Goal: Check status: Check status

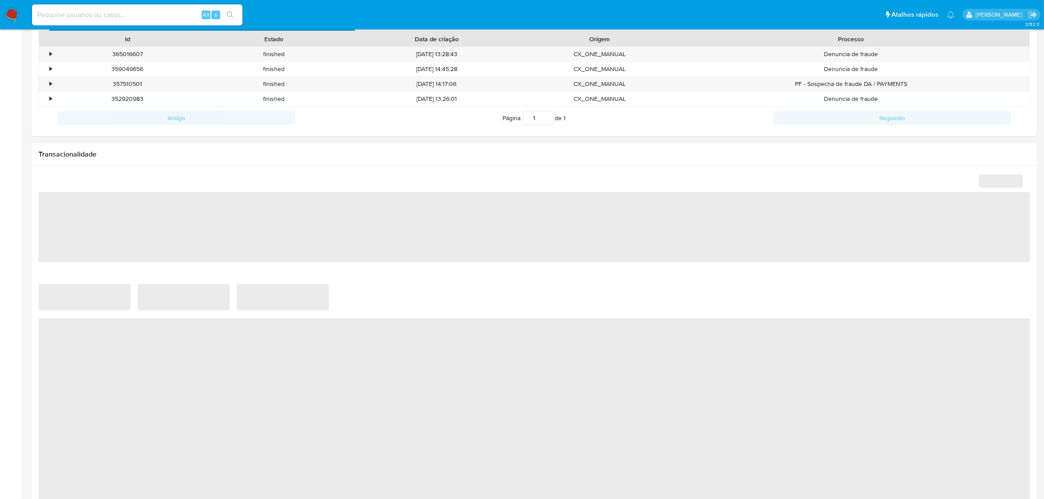
scroll to position [479, 0]
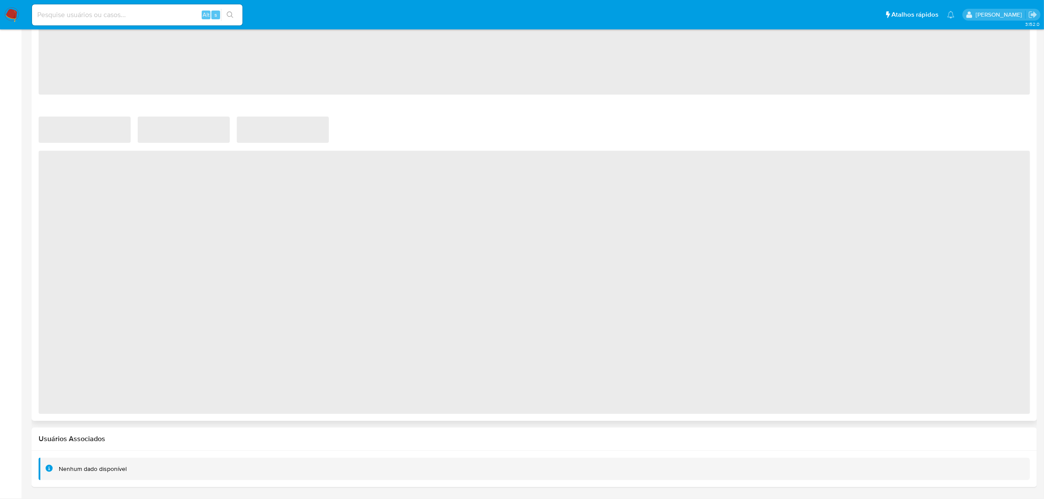
select select "10"
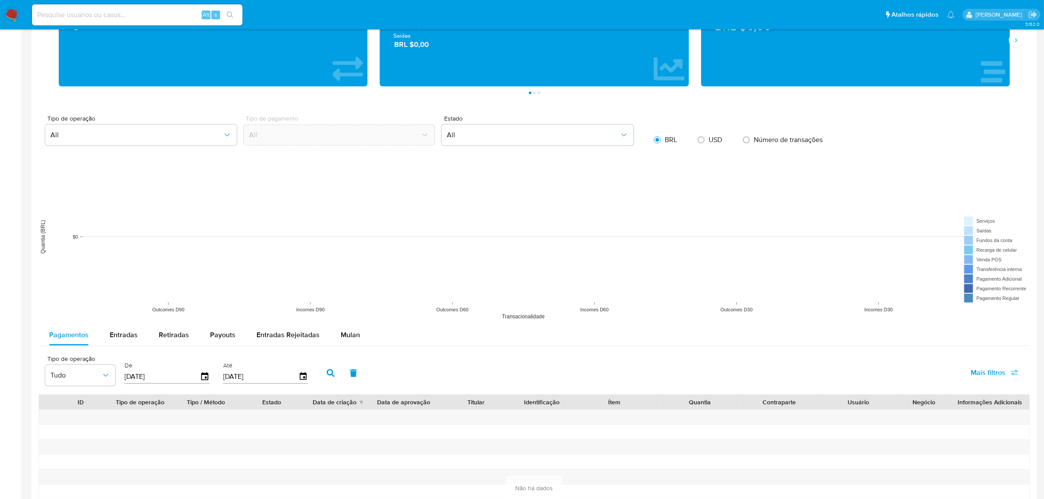
scroll to position [643, 0]
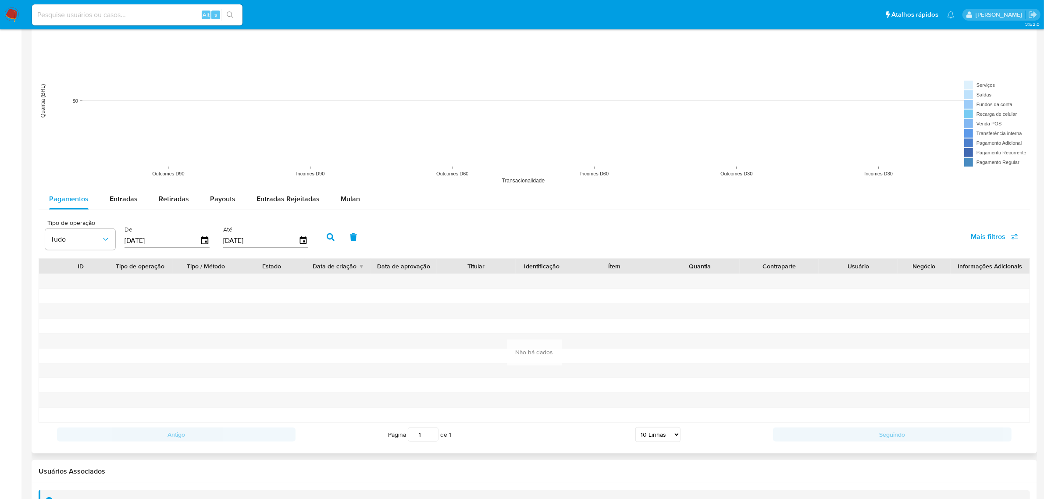
click at [205, 248] on div "[DATE]" at bounding box center [167, 241] width 85 height 14
type input "15/05/202_"
click at [203, 234] on div "De" at bounding box center [167, 236] width 85 height 22
click at [204, 238] on icon "button" at bounding box center [204, 240] width 15 height 15
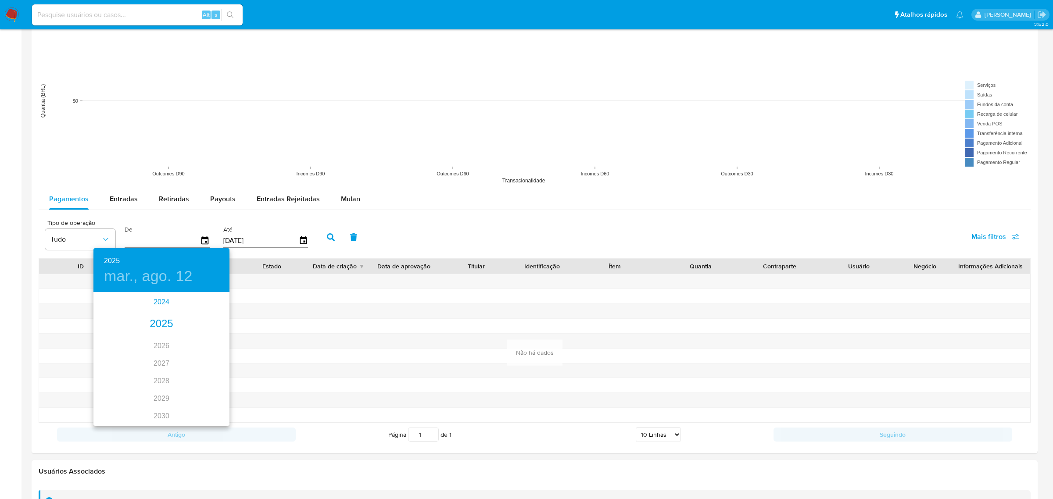
click at [159, 301] on div "2024" at bounding box center [161, 302] width 136 height 18
type input "[DATE]"
click at [153, 373] on div "ago." at bounding box center [161, 375] width 45 height 33
click at [161, 335] on div "1" at bounding box center [162, 339] width 18 height 16
drag, startPoint x: 111, startPoint y: 368, endPoint x: 139, endPoint y: 351, distance: 33.5
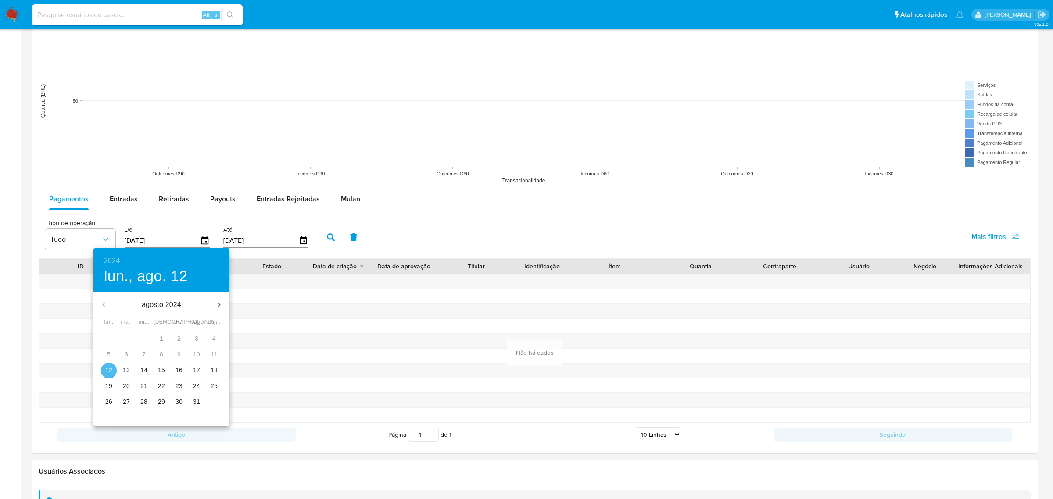
click at [110, 368] on p "12" at bounding box center [108, 370] width 7 height 9
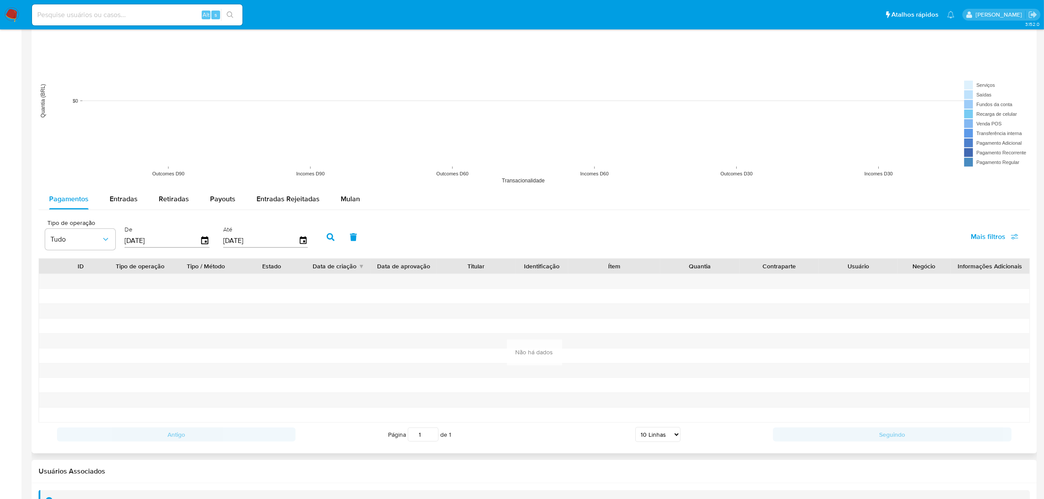
drag, startPoint x: 324, startPoint y: 240, endPoint x: 329, endPoint y: 266, distance: 26.8
click at [327, 240] on icon "button" at bounding box center [331, 237] width 8 height 8
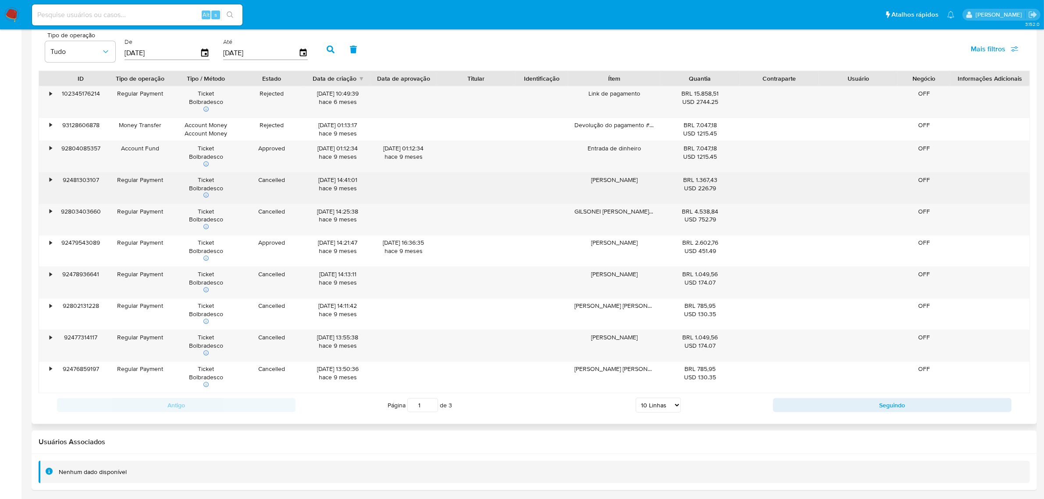
scroll to position [836, 0]
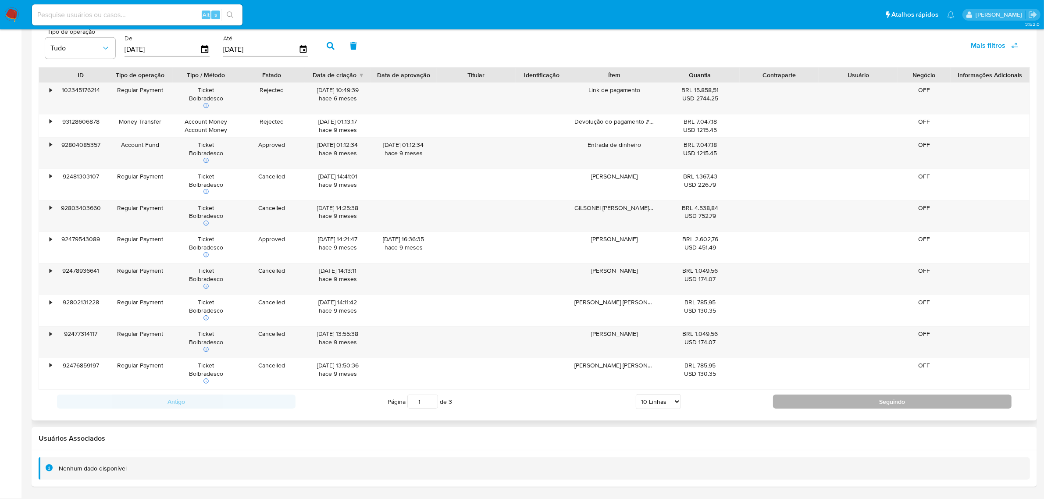
click at [814, 398] on button "Seguindo" at bounding box center [892, 402] width 239 height 14
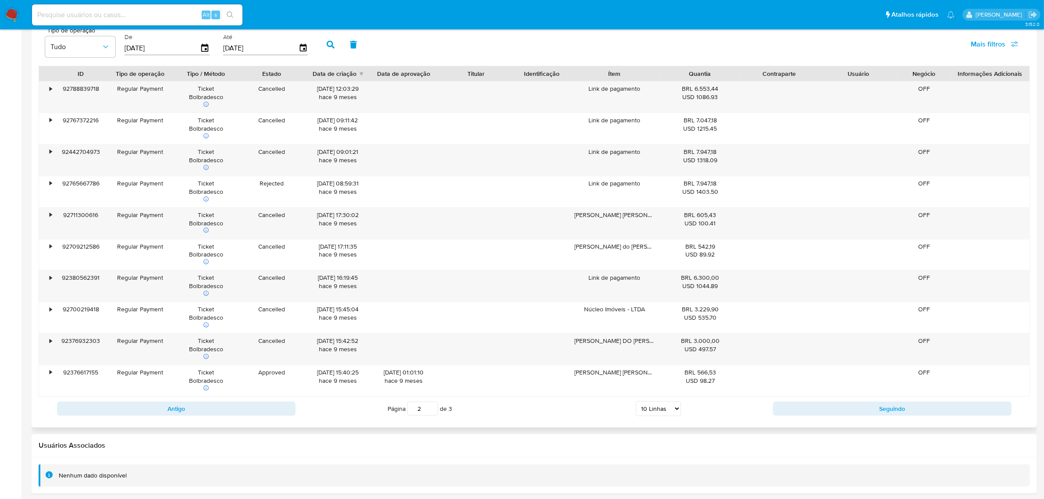
click at [828, 402] on div "Antigo Página 2 de 3 5 Linhas 10 Linhas 20 Linhas 25 Linhas 50 Linhas 100 Linha…" at bounding box center [535, 409] width 992 height 24
click at [838, 410] on button "Seguindo" at bounding box center [892, 409] width 239 height 14
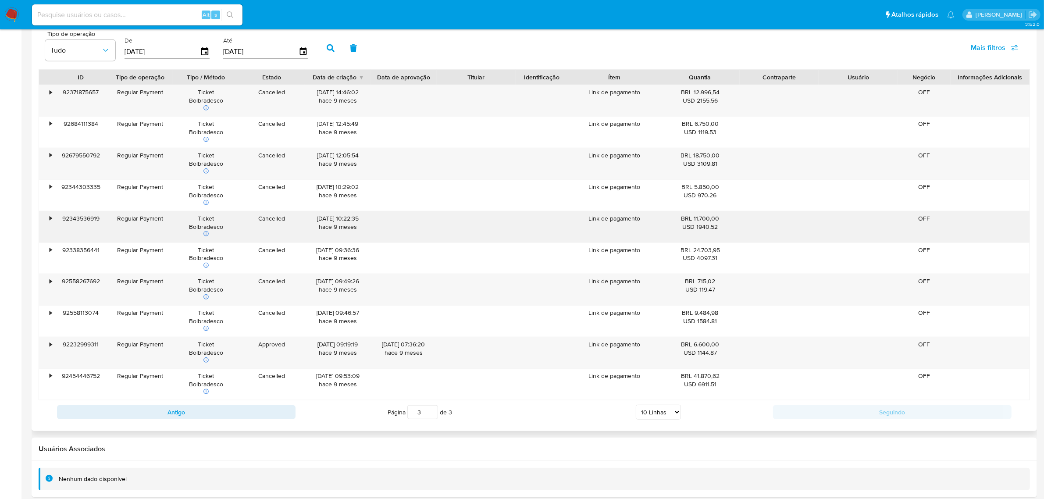
scroll to position [844, 0]
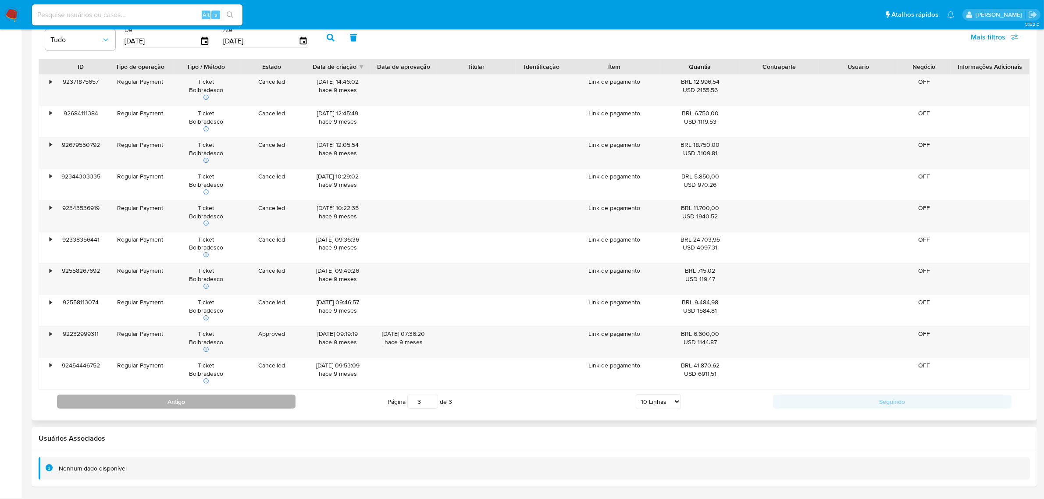
click at [281, 398] on button "Antigo" at bounding box center [176, 402] width 239 height 14
click at [253, 398] on button "Antigo" at bounding box center [176, 402] width 239 height 14
type input "1"
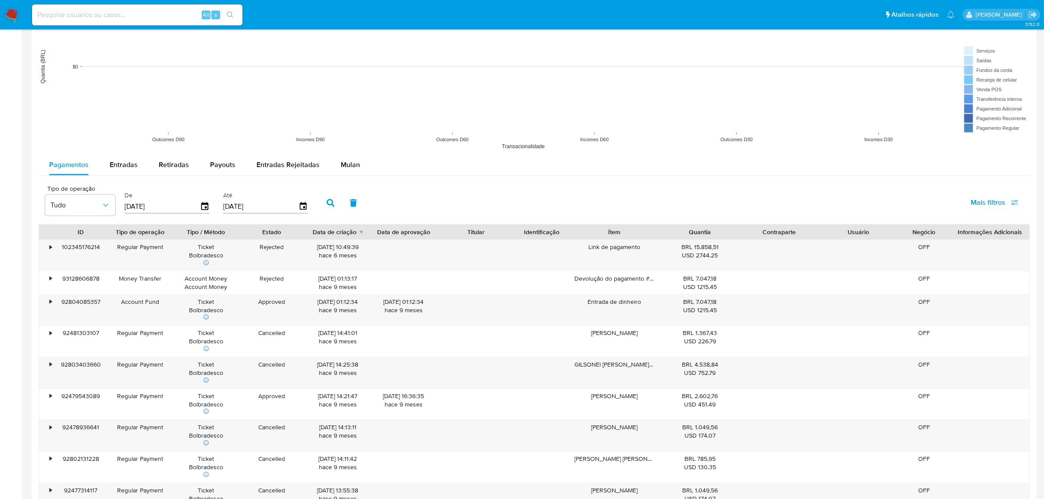
scroll to position [836, 0]
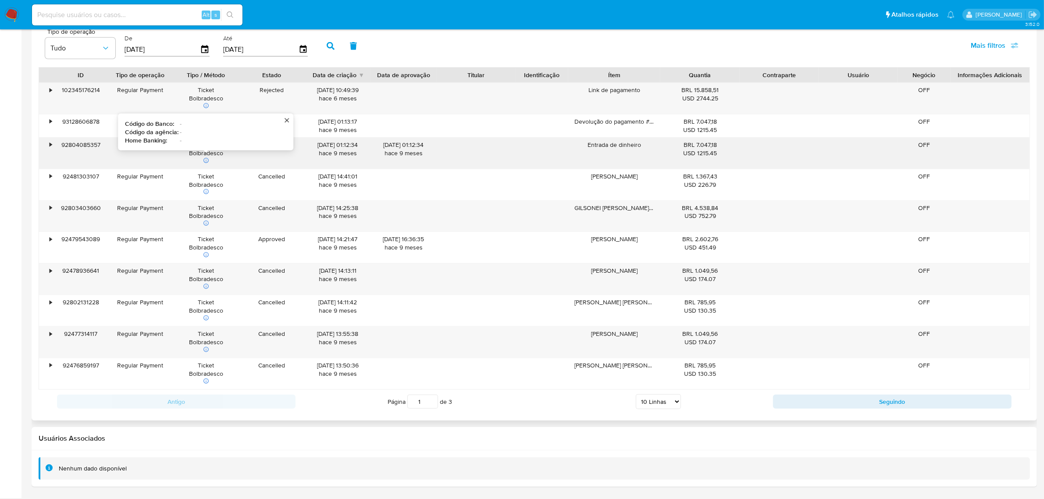
click at [51, 146] on div "•" at bounding box center [51, 145] width 2 height 8
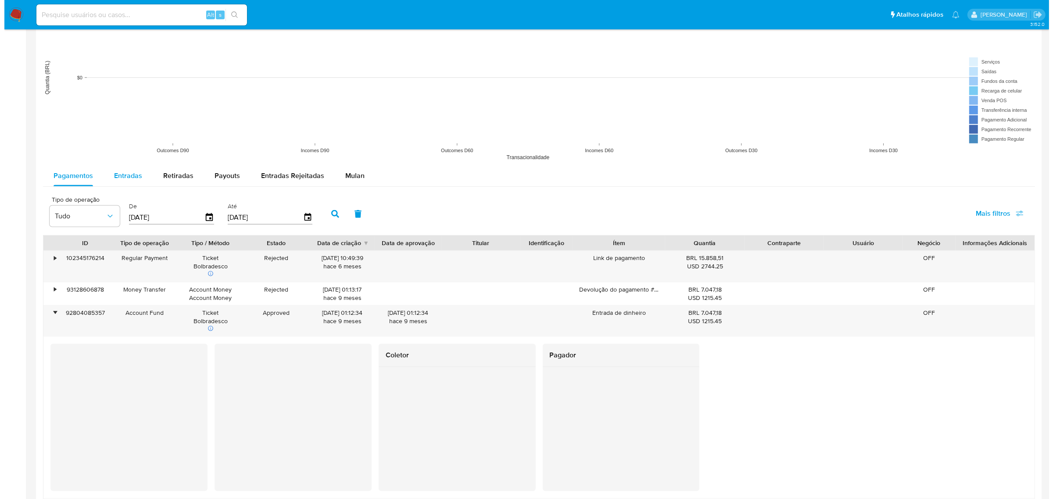
scroll to position [625, 0]
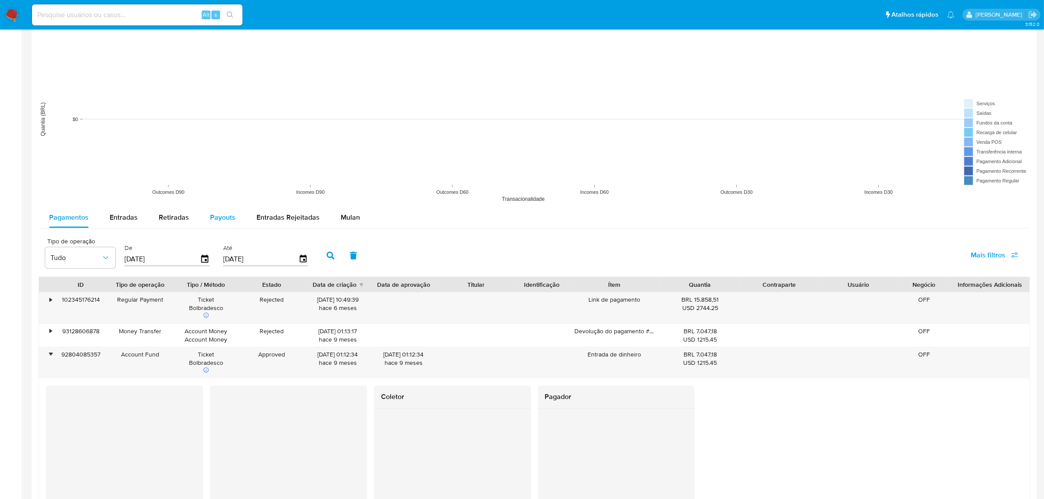
click at [228, 215] on span "Payouts" at bounding box center [222, 217] width 25 height 10
select select "10"
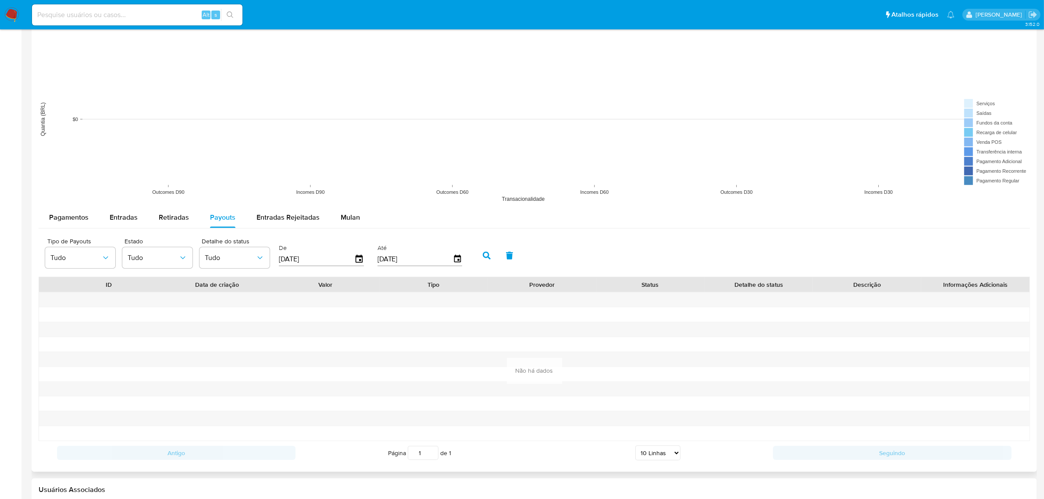
click at [321, 261] on input "[DATE]" at bounding box center [316, 259] width 75 height 14
click at [360, 256] on icon "button" at bounding box center [359, 258] width 15 height 15
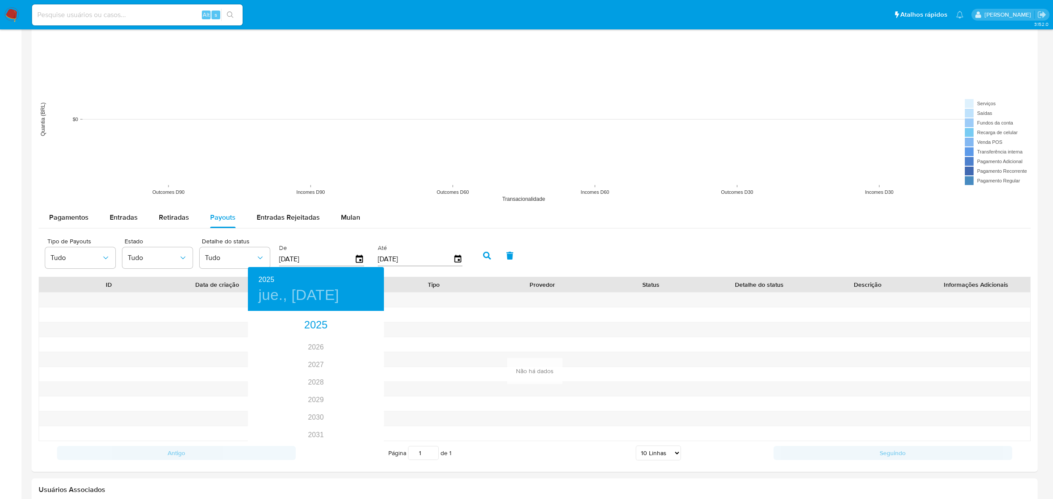
click at [317, 246] on div at bounding box center [526, 249] width 1053 height 499
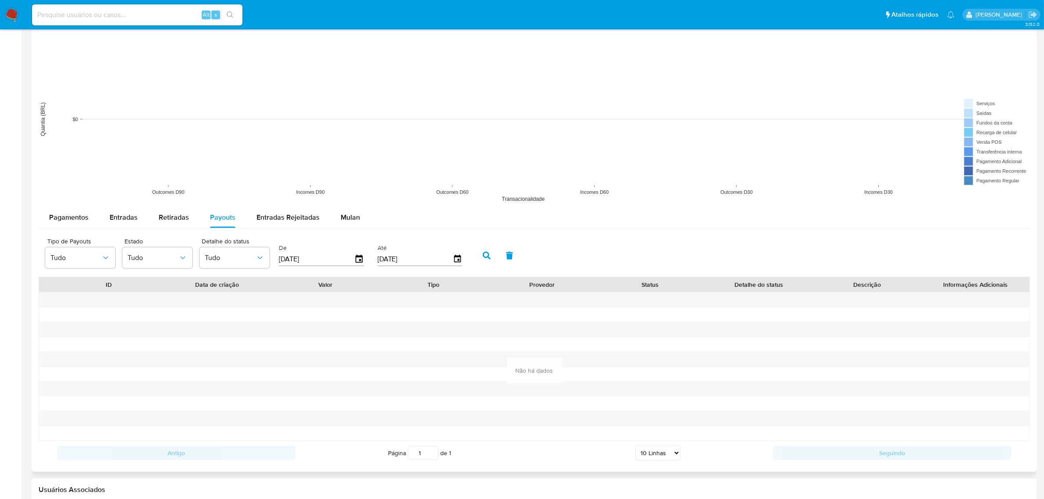
drag, startPoint x: 312, startPoint y: 262, endPoint x: 317, endPoint y: 262, distance: 5.3
click at [312, 262] on input "[DATE]" at bounding box center [316, 259] width 75 height 14
type input "15/05/205_"
click at [359, 256] on icon "button" at bounding box center [359, 258] width 15 height 15
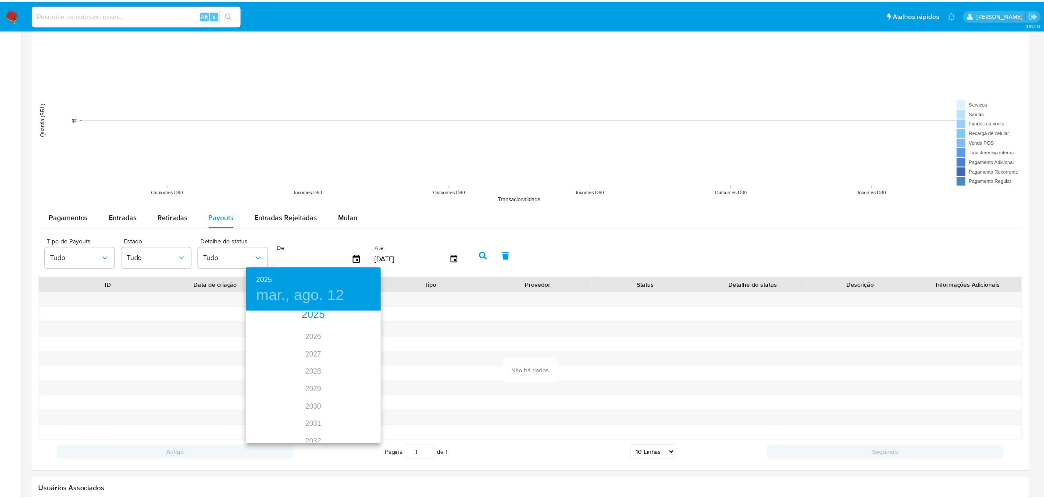
scroll to position [0, 0]
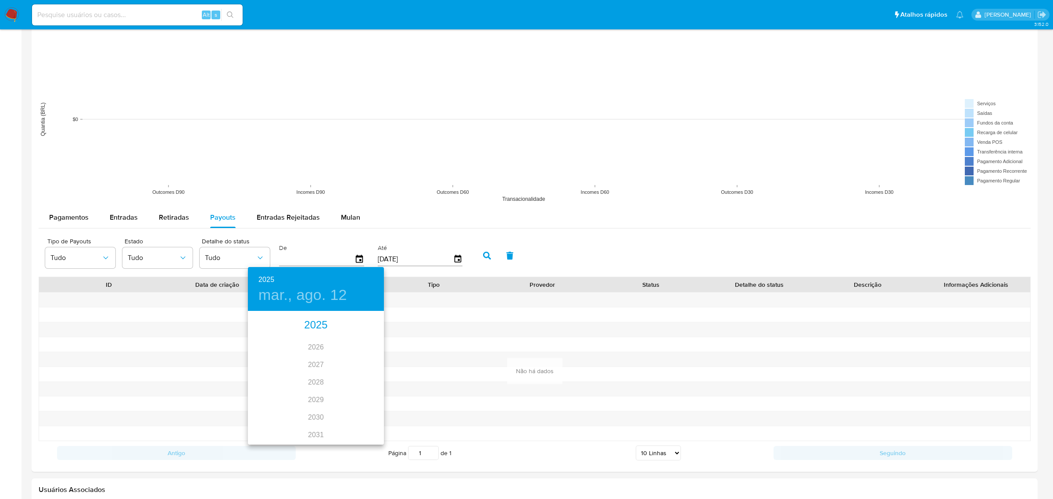
click at [311, 327] on div "2025" at bounding box center [316, 326] width 136 height 18
click at [318, 330] on div "feb." at bounding box center [315, 328] width 45 height 33
type input "12/02/2025"
click at [295, 390] on p "12" at bounding box center [298, 389] width 7 height 9
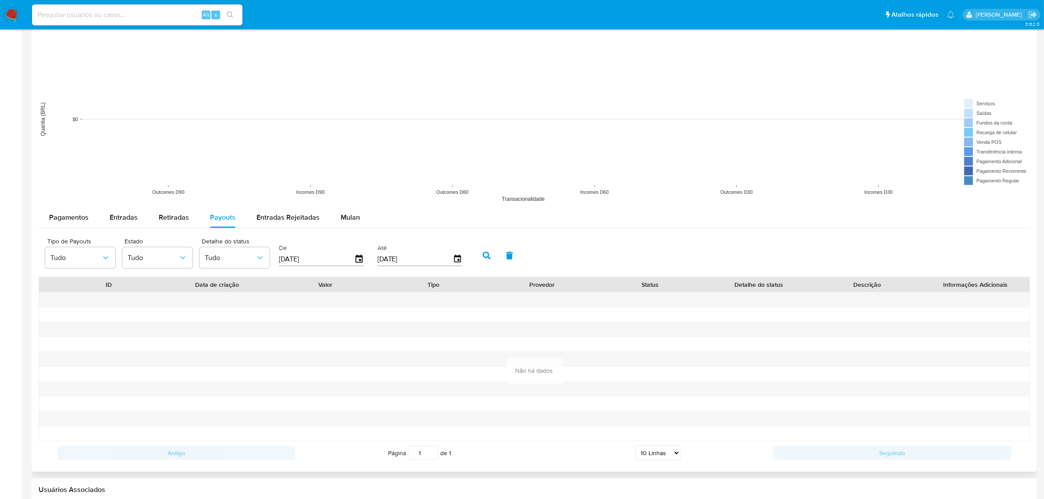
click at [481, 261] on button "button" at bounding box center [486, 255] width 23 height 21
click at [119, 211] on div "Entradas" at bounding box center [124, 217] width 28 height 21
select select "10"
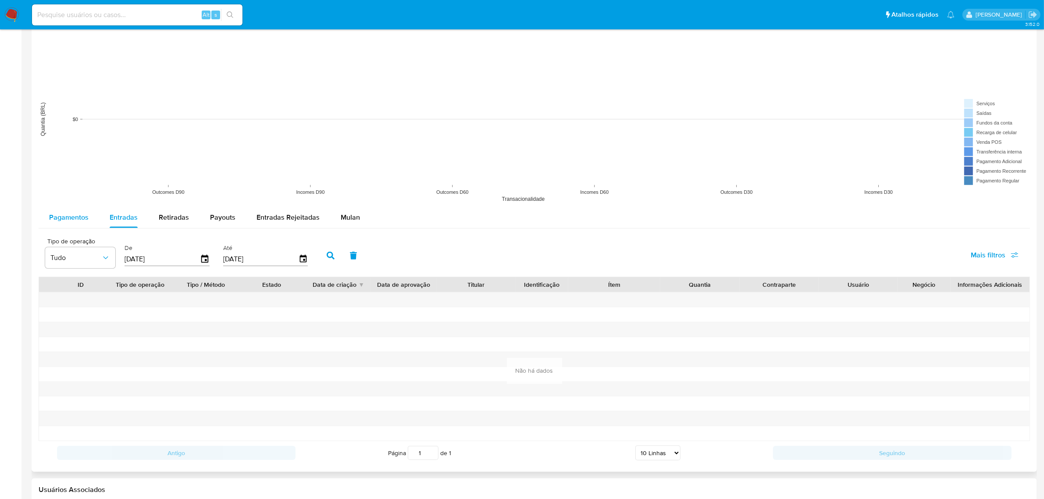
click at [75, 218] on span "Pagamentos" at bounding box center [68, 217] width 39 height 10
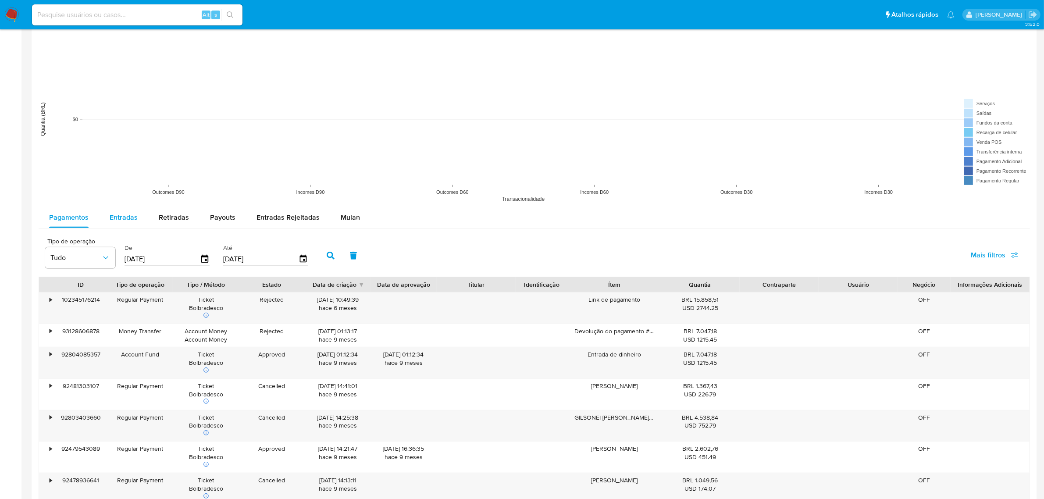
click at [124, 209] on div "Entradas" at bounding box center [124, 217] width 28 height 21
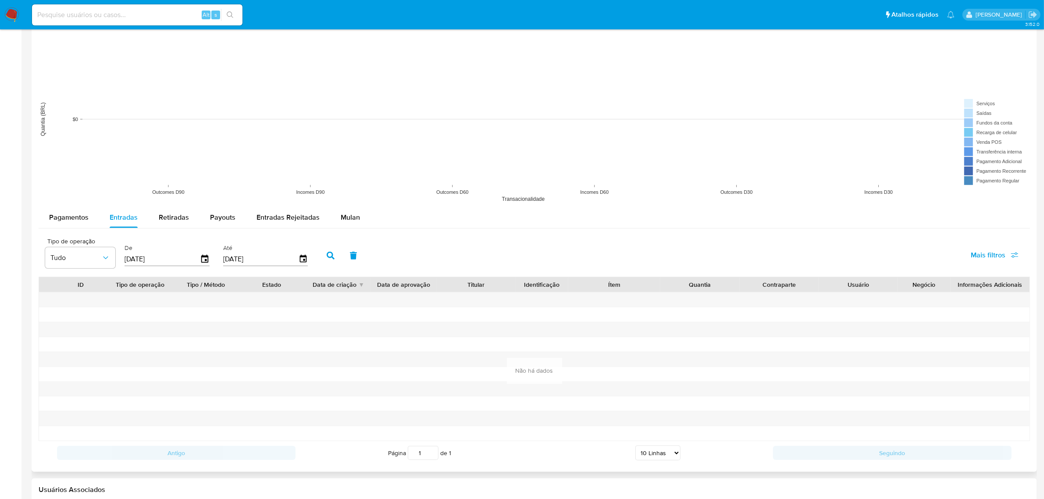
click at [194, 258] on input "[DATE]" at bounding box center [162, 259] width 75 height 14
drag, startPoint x: 208, startPoint y: 265, endPoint x: 205, endPoint y: 261, distance: 5.6
click at [207, 264] on div "De 15/05/2025" at bounding box center [168, 254] width 92 height 35
click at [203, 259] on icon "button" at bounding box center [204, 258] width 15 height 15
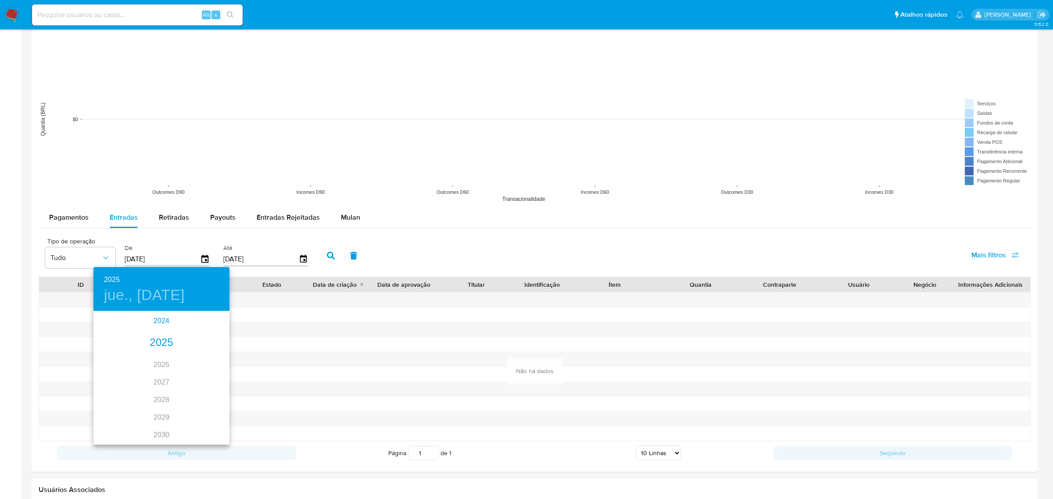
click at [164, 320] on div "2024" at bounding box center [161, 321] width 136 height 18
click at [160, 388] on div "ago." at bounding box center [161, 391] width 45 height 33
click at [106, 389] on p "12" at bounding box center [108, 389] width 7 height 9
type input "12/08/2024"
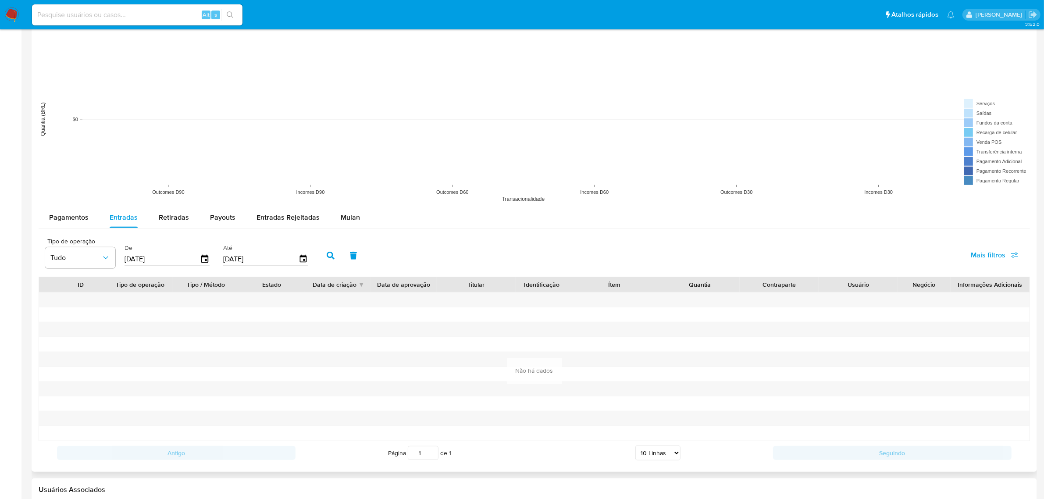
click at [329, 258] on icon "button" at bounding box center [331, 256] width 8 height 8
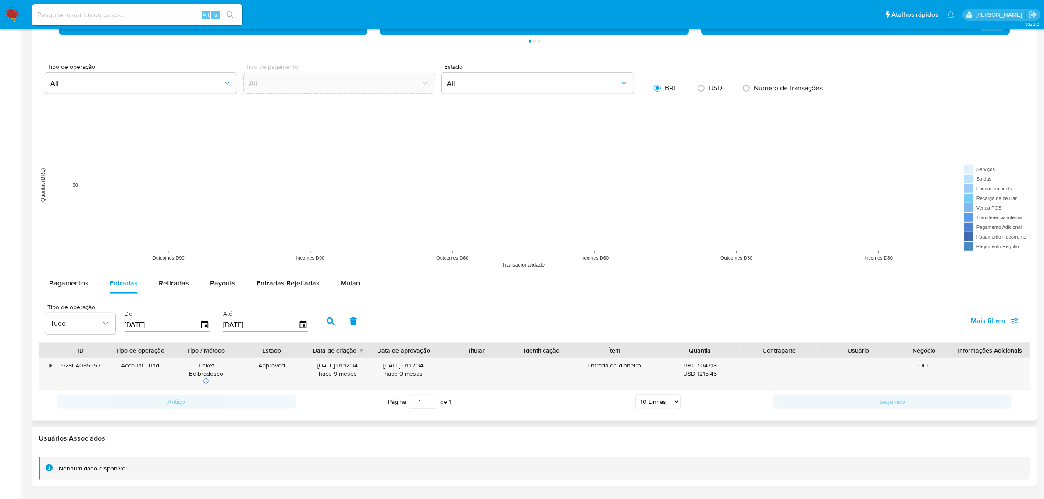
scroll to position [559, 0]
click at [42, 367] on div "•" at bounding box center [46, 373] width 15 height 31
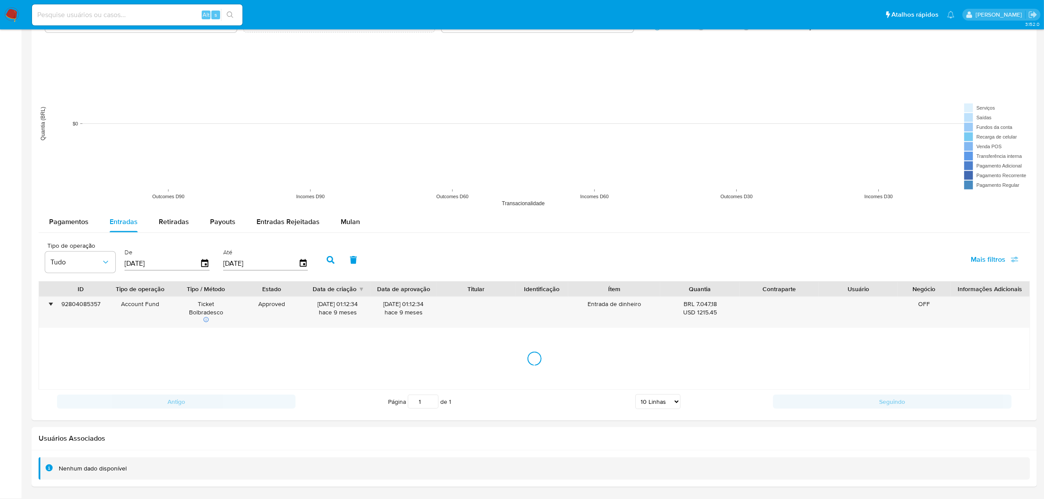
scroll to position [625, 0]
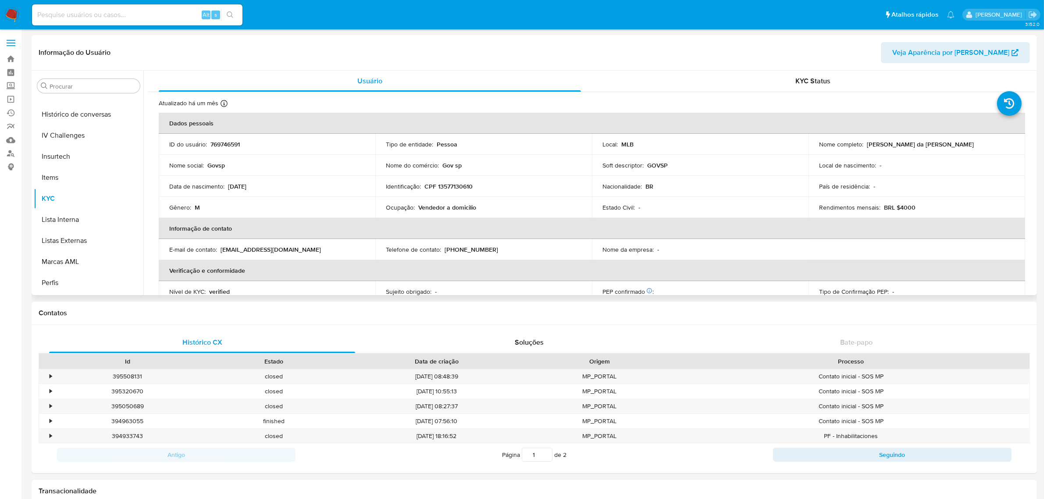
select select "10"
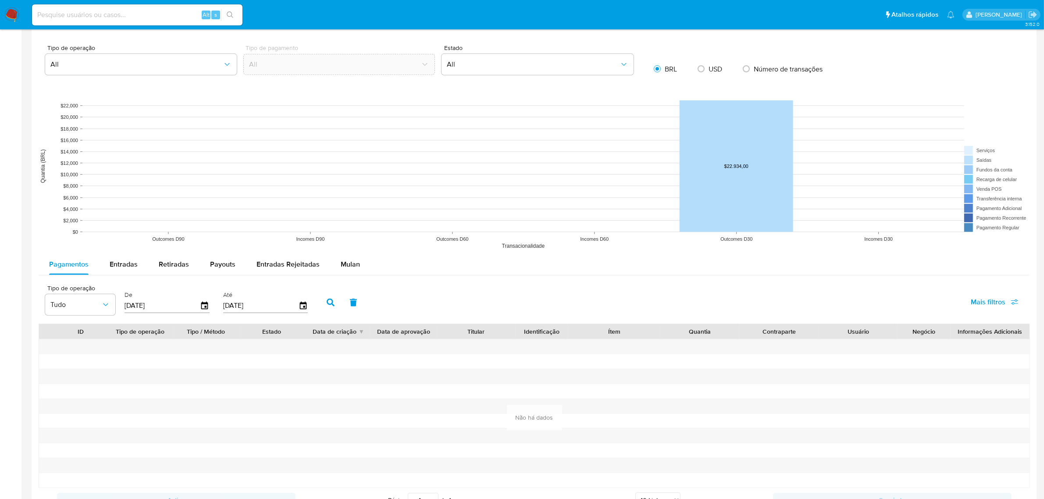
scroll to position [658, 0]
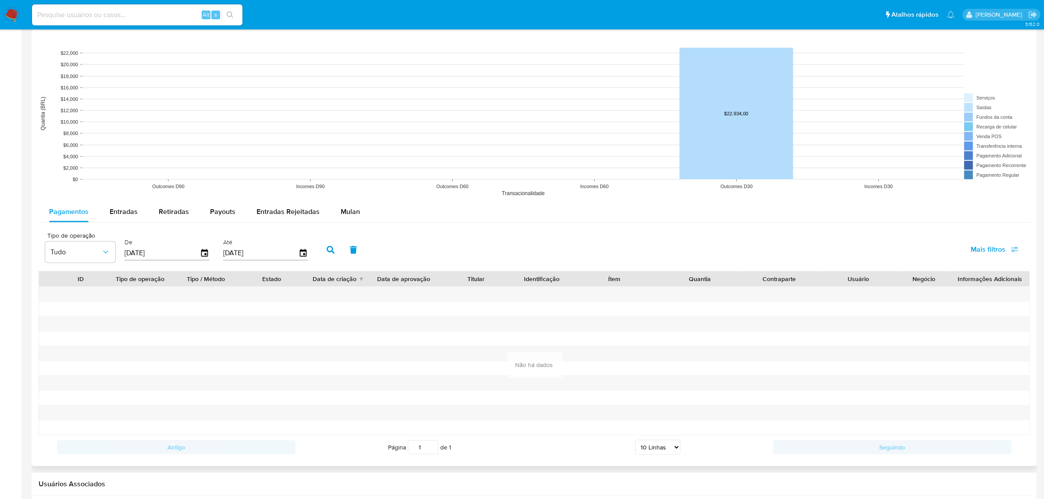
click at [115, 200] on rect at bounding box center [535, 113] width 992 height 175
click at [121, 207] on div "Entradas" at bounding box center [124, 211] width 28 height 21
select select "10"
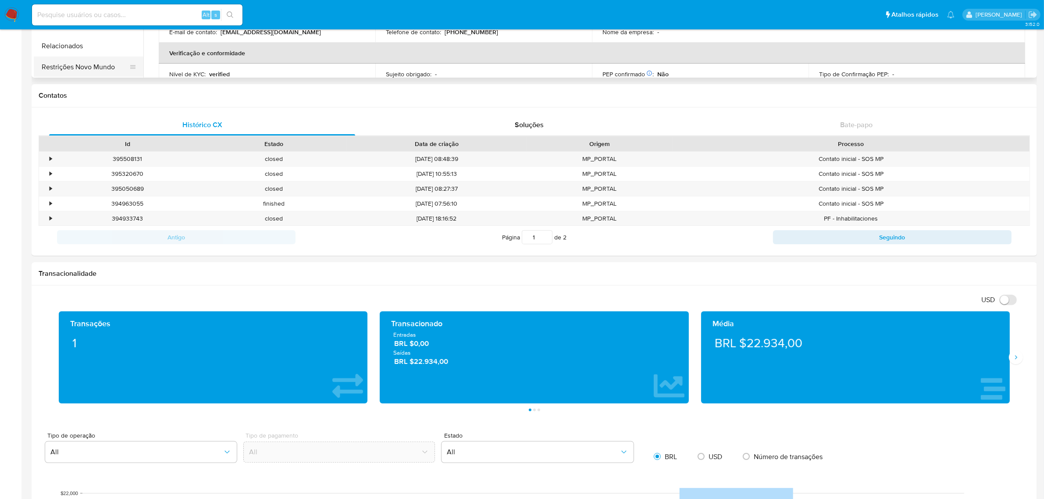
scroll to position [0, 0]
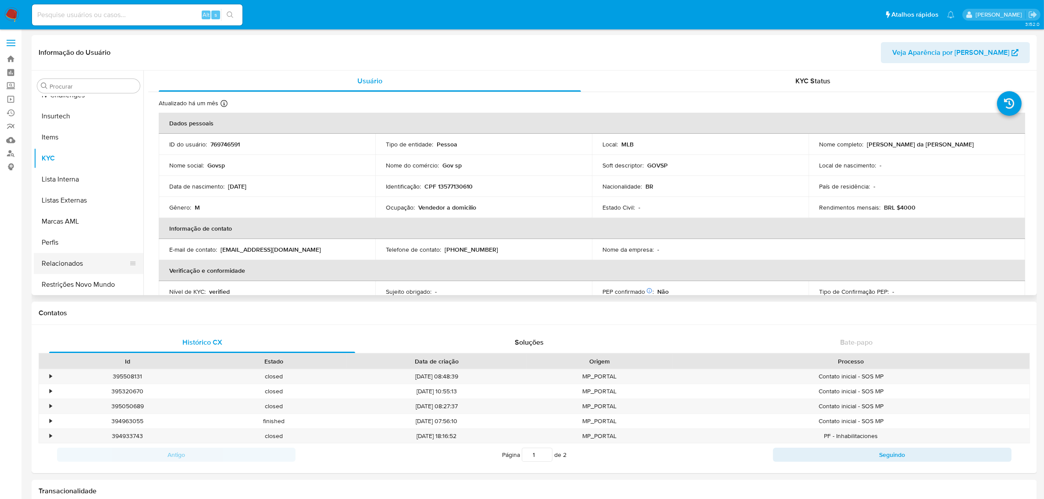
click at [76, 264] on button "Relacionados" at bounding box center [85, 263] width 103 height 21
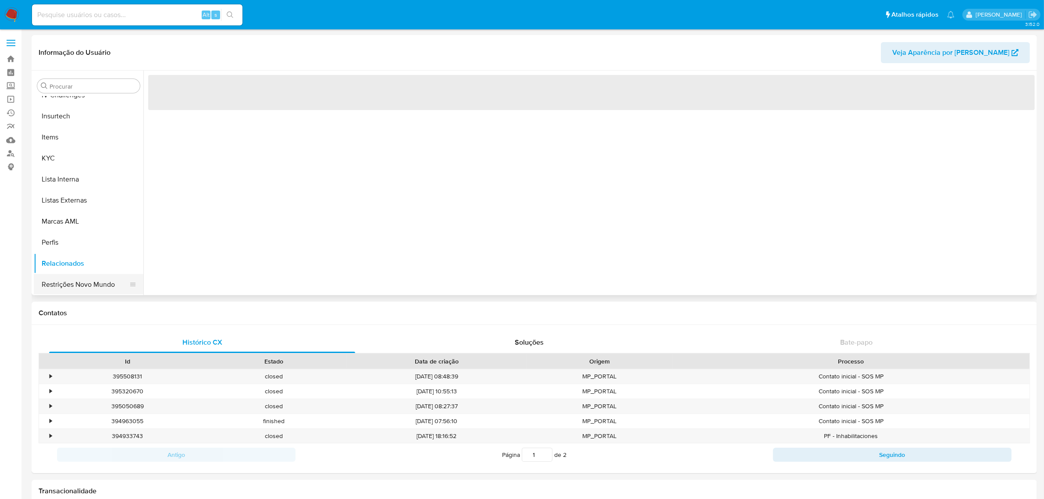
click at [83, 278] on button "Restrições Novo Mundo" at bounding box center [85, 284] width 103 height 21
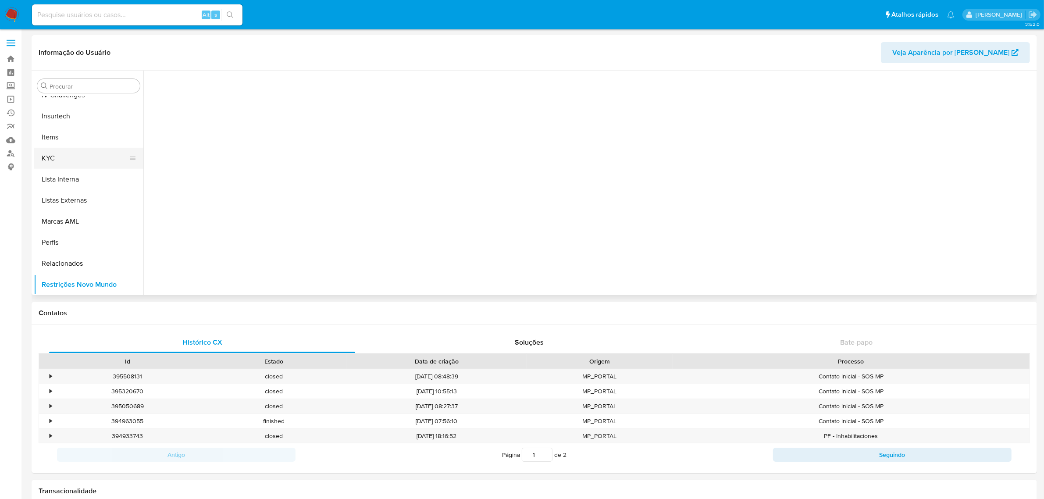
click at [88, 158] on button "KYC" at bounding box center [85, 158] width 103 height 21
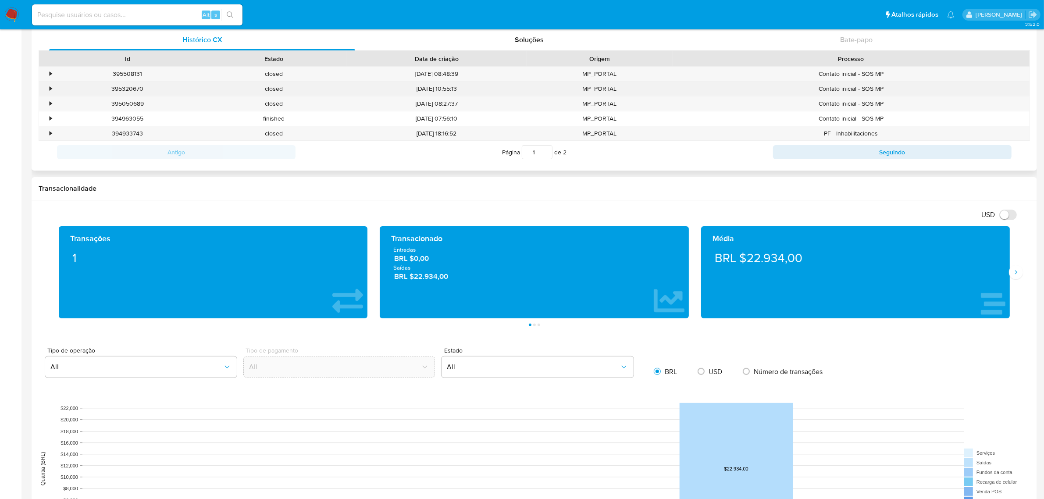
scroll to position [164, 0]
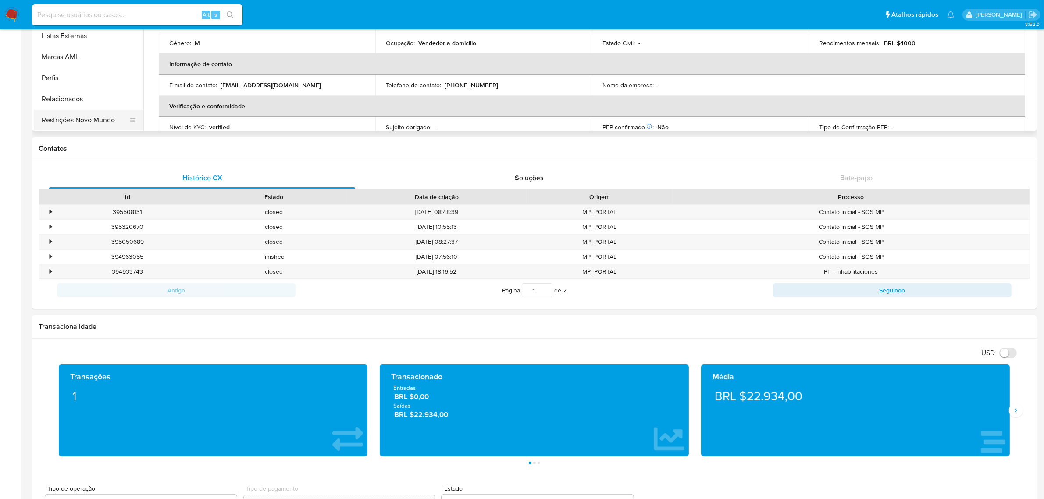
click at [89, 123] on button "Restrições Novo Mundo" at bounding box center [85, 120] width 103 height 21
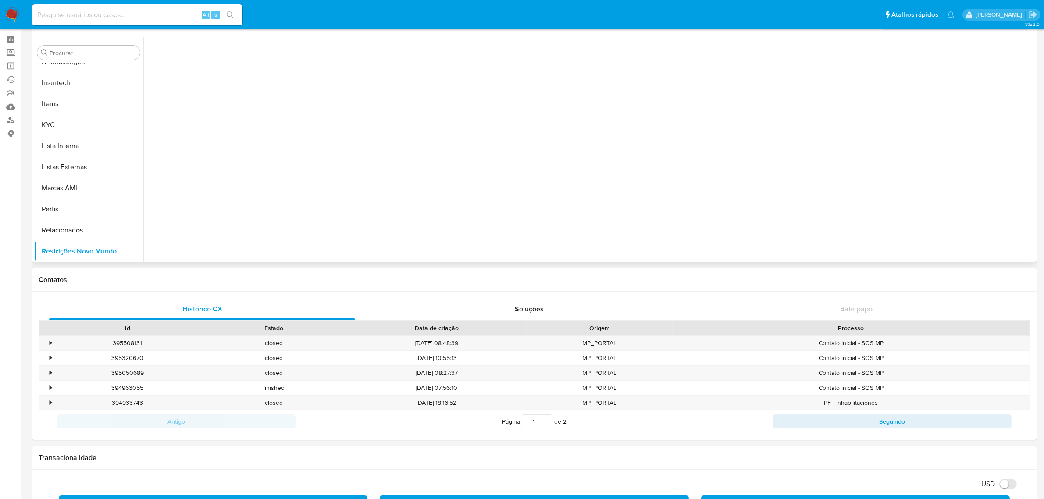
scroll to position [0, 0]
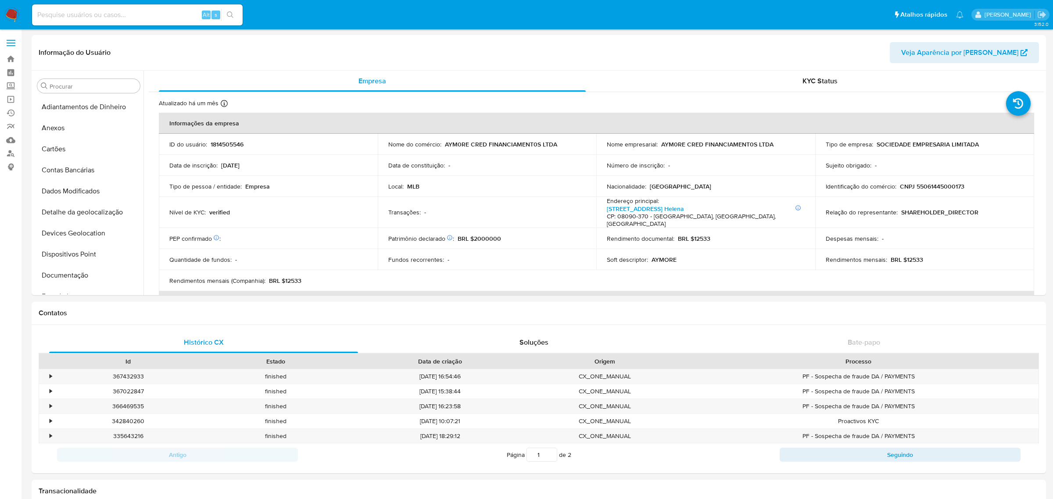
select select "10"
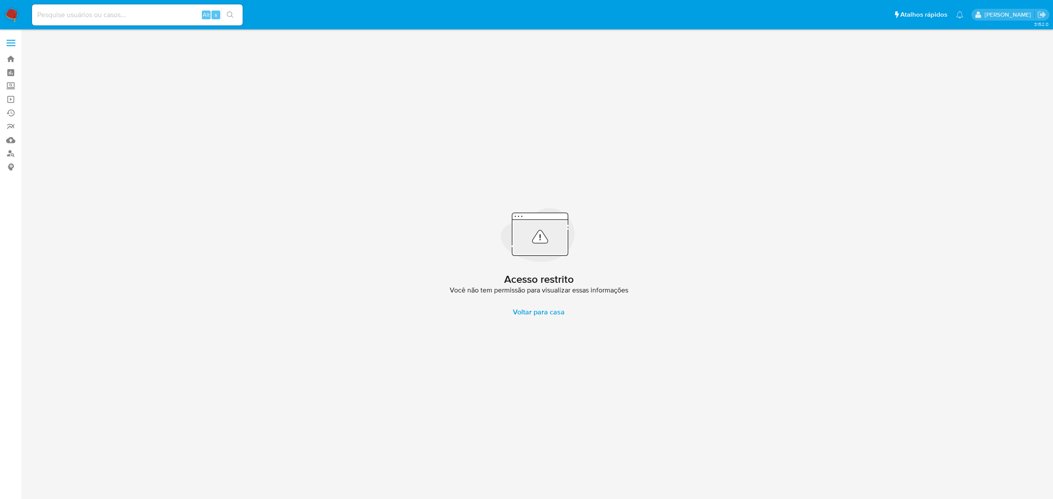
click at [189, 5] on div "Alt s" at bounding box center [137, 14] width 211 height 21
click at [178, 16] on input at bounding box center [137, 14] width 211 height 11
paste input "3870106238"
type input "3870106238"
